Goal: Task Accomplishment & Management: Manage account settings

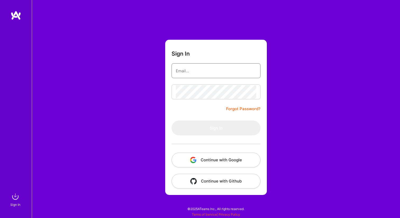
type input "[EMAIL_ADDRESS][DOMAIN_NAME]"
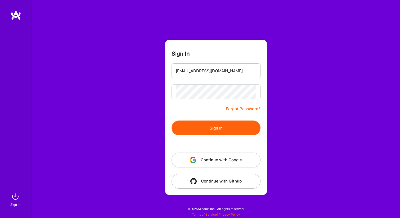
click at [224, 131] on button "Sign In" at bounding box center [216, 128] width 89 height 15
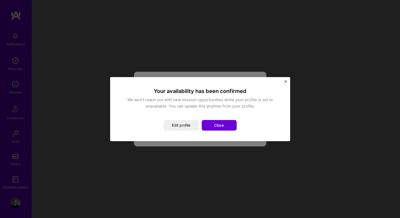
click at [185, 116] on div "Your availability has been confirmed We won’t reach out with new mission opport…" at bounding box center [200, 109] width 159 height 43
click at [219, 128] on button "Close" at bounding box center [219, 125] width 35 height 11
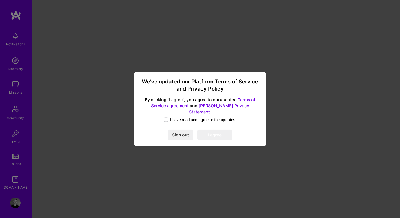
click at [178, 118] on span "I have read and agree to the updates." at bounding box center [203, 119] width 66 height 5
click at [0, 0] on input "I have read and agree to the updates." at bounding box center [0, 0] width 0 height 0
click at [210, 134] on button "I agree" at bounding box center [215, 135] width 35 height 11
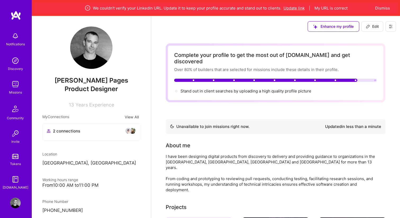
click at [304, 8] on button "Update link" at bounding box center [294, 8] width 21 height 6
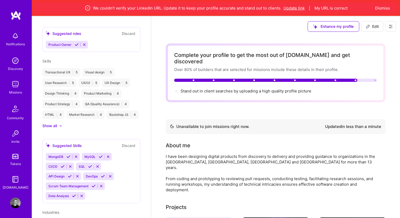
select select "ES"
select select "Not Available"
select select "1 Month"
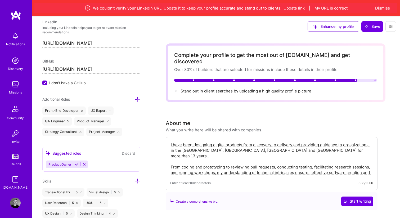
scroll to position [461, 0]
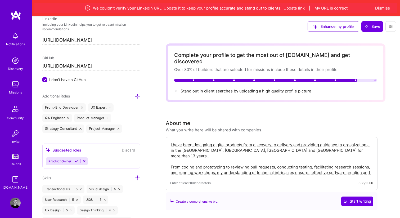
drag, startPoint x: 113, startPoint y: 42, endPoint x: 13, endPoint y: 40, distance: 99.9
click at [329, 9] on button "My URL is correct" at bounding box center [331, 8] width 33 height 6
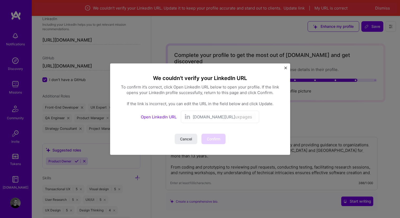
click at [218, 118] on span "[DOMAIN_NAME][URL]" at bounding box center [214, 117] width 42 height 6
click at [163, 118] on link "Open LinkedIn URL" at bounding box center [159, 116] width 36 height 5
click at [216, 141] on button "Confirm" at bounding box center [214, 139] width 24 height 11
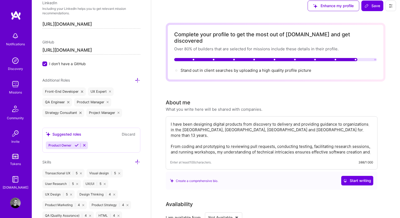
scroll to position [0, 0]
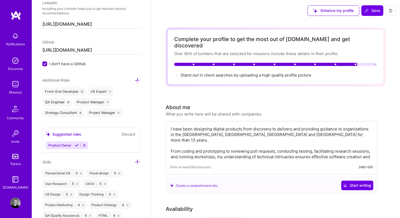
click at [16, 39] on img at bounding box center [15, 36] width 11 height 11
click at [15, 62] on img at bounding box center [15, 60] width 11 height 11
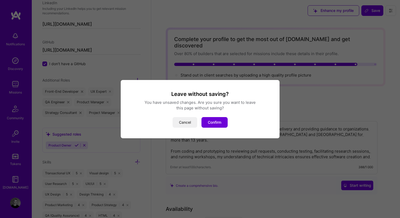
click at [186, 124] on button "Cancel" at bounding box center [185, 122] width 25 height 11
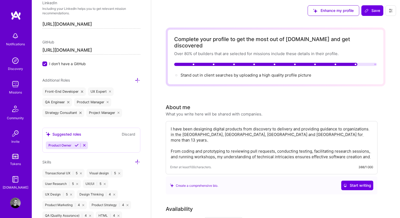
click at [20, 63] on img at bounding box center [15, 60] width 11 height 11
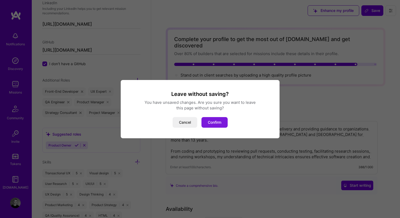
click at [212, 126] on button "Confirm" at bounding box center [215, 122] width 26 height 11
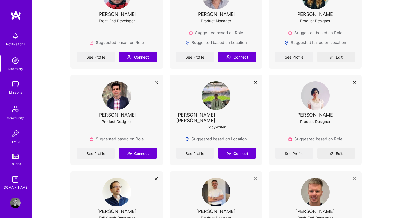
scroll to position [147, 0]
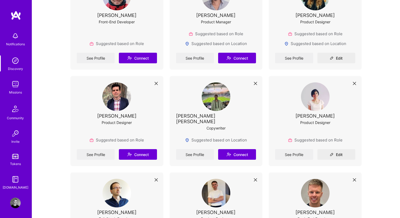
click at [14, 62] on img at bounding box center [15, 60] width 11 height 11
click at [16, 88] on img at bounding box center [15, 84] width 11 height 11
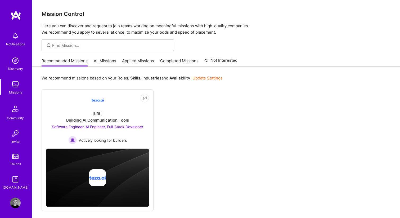
click at [97, 59] on link "All Missions" at bounding box center [105, 62] width 23 height 9
